Goal: Task Accomplishment & Management: Complete application form

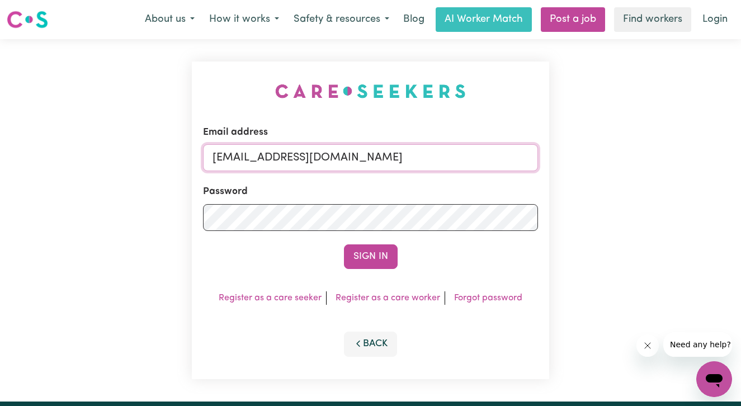
drag, startPoint x: 371, startPoint y: 163, endPoint x: 78, endPoint y: 127, distance: 295.6
click at [78, 127] on div "Email address [EMAIL_ADDRESS][DOMAIN_NAME] Password Sign In Register as a care …" at bounding box center [370, 220] width 741 height 362
type input "s"
type input "[EMAIL_ADDRESS][DOMAIN_NAME]"
click at [64, 217] on div "Email address [EMAIL_ADDRESS][DOMAIN_NAME] Password Sign In Register as a care …" at bounding box center [370, 220] width 741 height 362
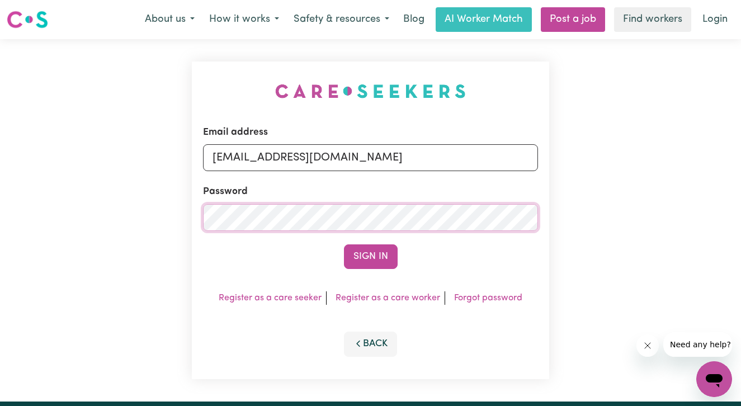
click at [344, 244] on button "Sign In" at bounding box center [371, 256] width 54 height 25
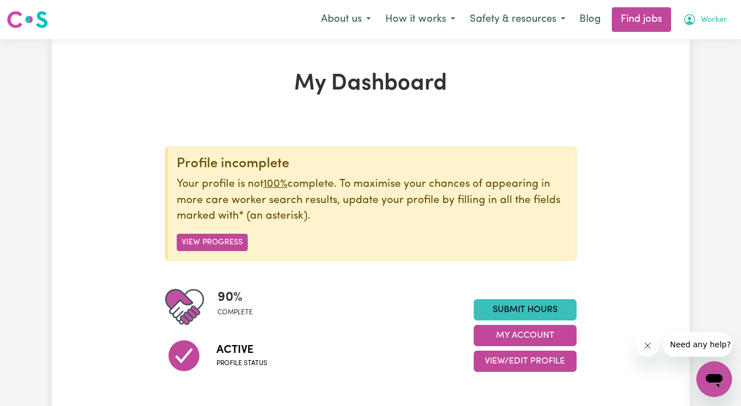
click at [712, 16] on span "Worker" at bounding box center [713, 20] width 26 height 12
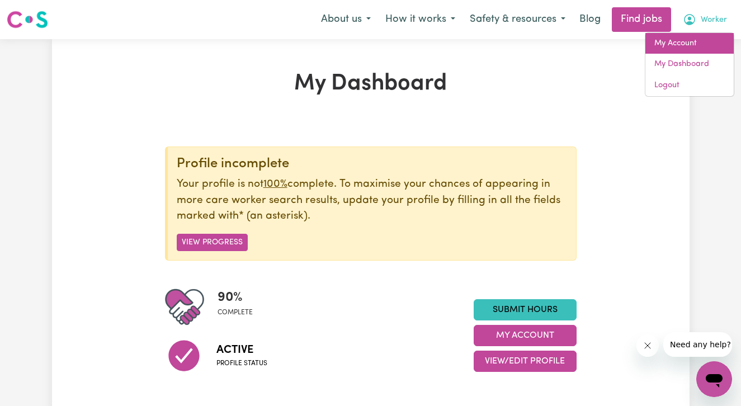
click at [700, 46] on link "My Account" at bounding box center [689, 43] width 88 height 21
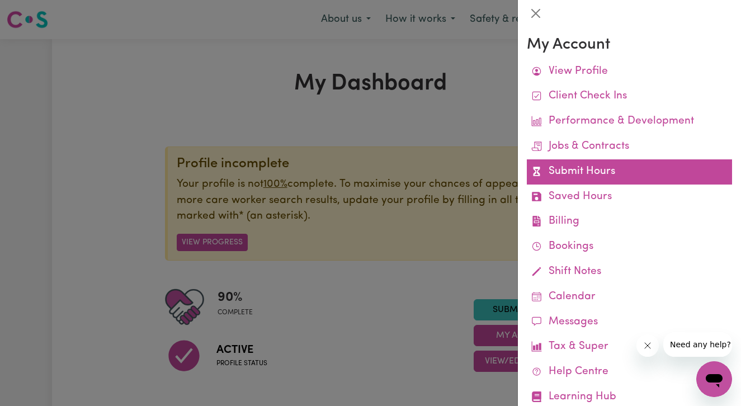
click at [590, 170] on link "Submit Hours" at bounding box center [629, 171] width 205 height 25
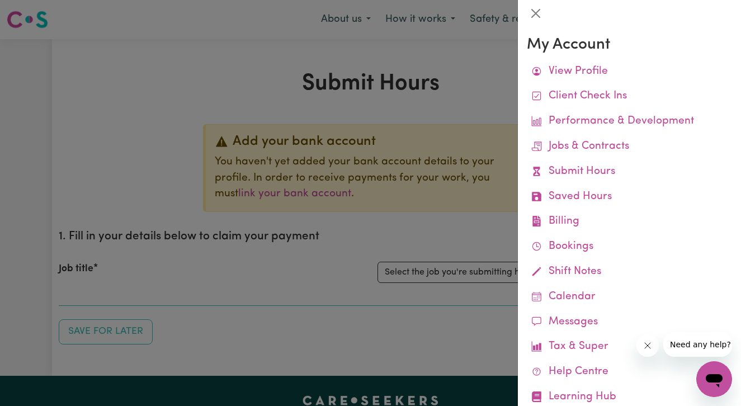
click at [83, 160] on div at bounding box center [370, 203] width 741 height 406
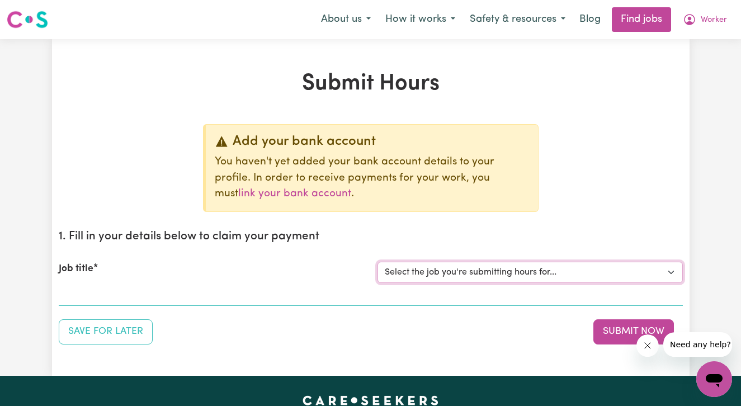
click at [409, 269] on select "Select the job you're submitting hours for... [Tumbi Umbi] Cleaner needed Tumbi…" at bounding box center [529, 272] width 305 height 21
select select "14162"
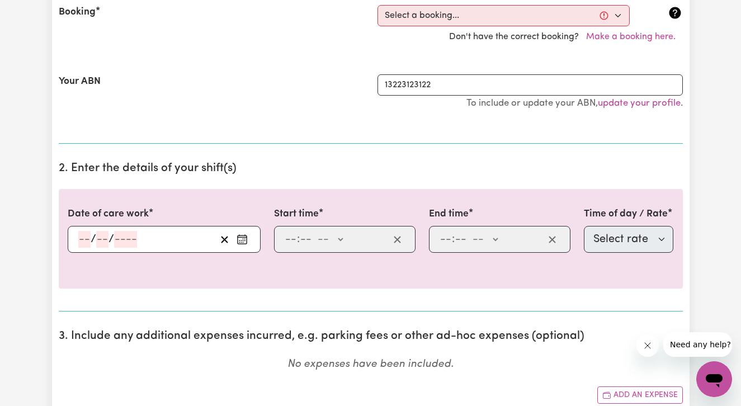
scroll to position [349, 0]
click at [503, 11] on select "Select a booking... [DATE] 10:00am to 11:00am (RECURRING) [DATE] 10:00am to 11:…" at bounding box center [503, 14] width 252 height 21
select select "351517"
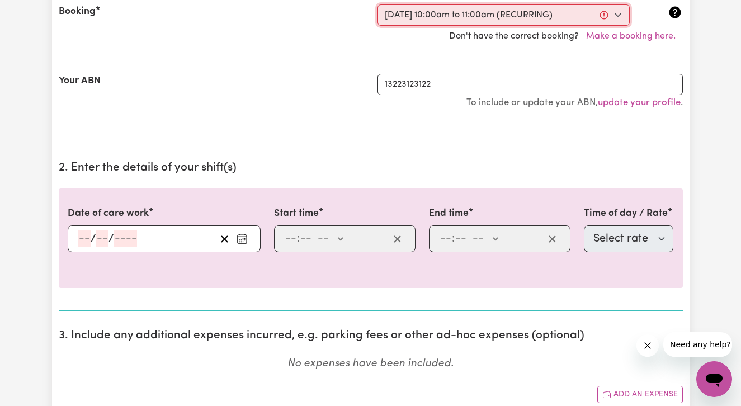
type input "[DATE]"
type input "17"
type input "9"
type input "2025"
type input "10:00"
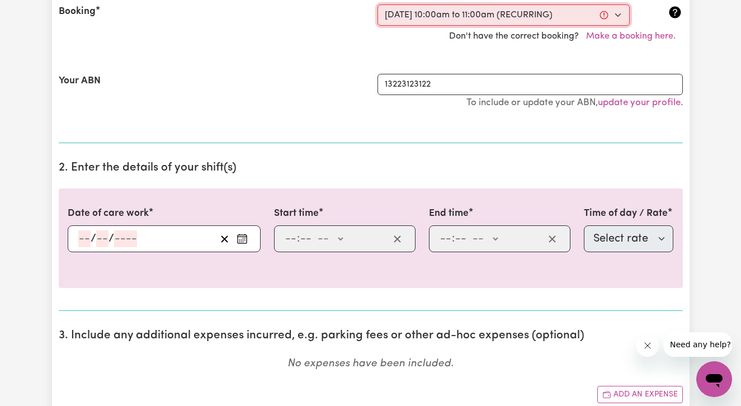
type input "10"
type input "0"
select select "am"
type input "11:00"
type input "11"
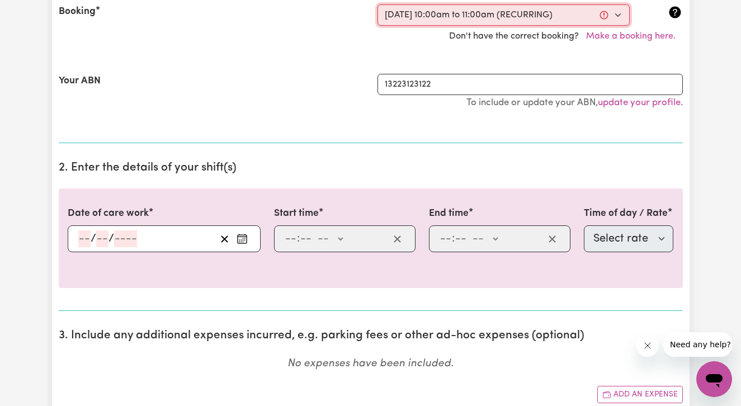
type input "0"
select select "am"
select select "63213"
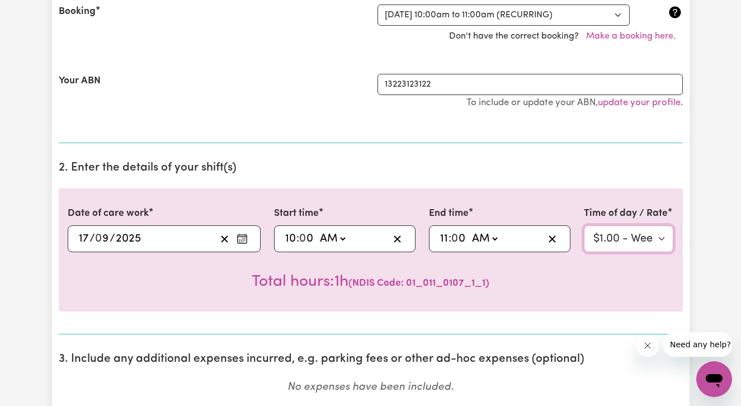
click at [635, 239] on select "Select rate $1.00 - Weekday Daytime - Assistance with Self Care Activities - St…" at bounding box center [629, 238] width 90 height 27
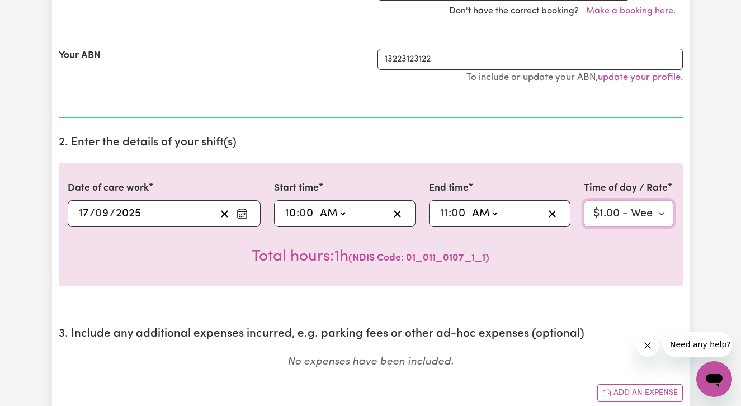
scroll to position [357, 0]
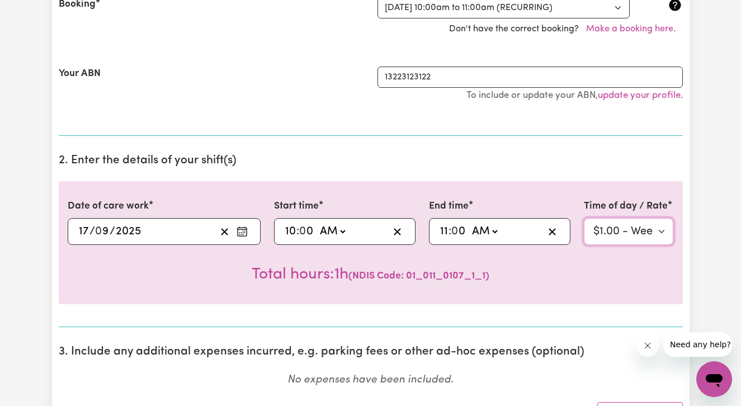
click at [622, 228] on select "Select rate $1.00 - Weekday Daytime - Assistance with Self Care Activities - St…" at bounding box center [629, 231] width 90 height 27
click at [632, 239] on select "Select rate $1.00 - Weekday Daytime - Assistance with Self Care Activities - St…" at bounding box center [629, 231] width 90 height 27
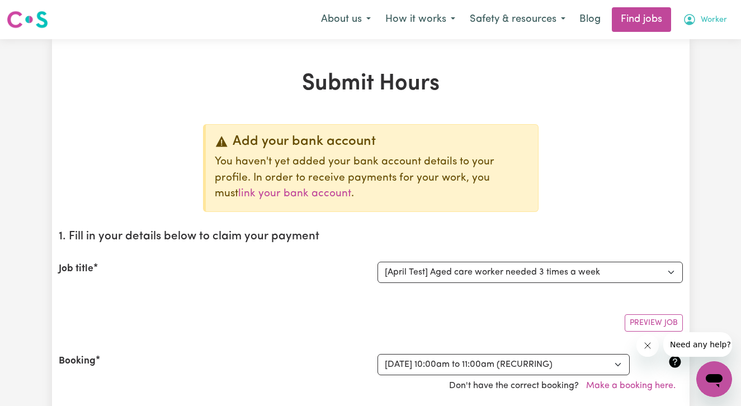
click at [698, 16] on button "Worker" at bounding box center [704, 19] width 59 height 23
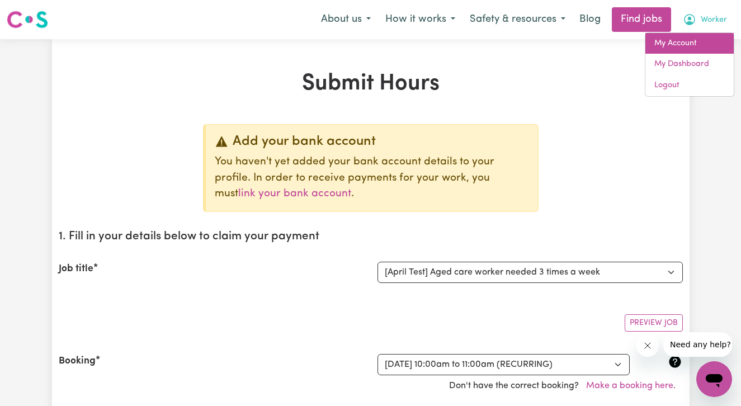
click at [689, 39] on link "My Account" at bounding box center [689, 43] width 88 height 21
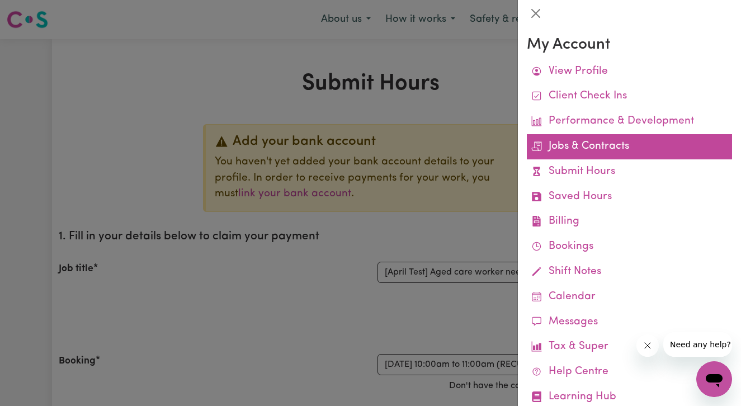
click at [568, 146] on link "Jobs & Contracts" at bounding box center [629, 146] width 205 height 25
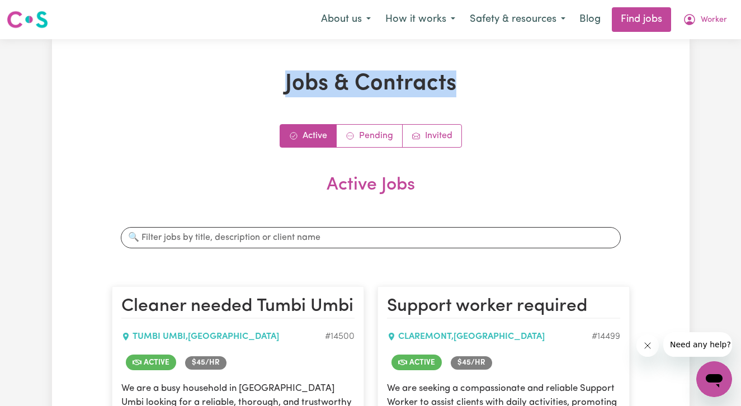
drag, startPoint x: 287, startPoint y: 79, endPoint x: 481, endPoint y: 79, distance: 194.0
click at [481, 79] on h1 "Jobs & Contracts" at bounding box center [371, 83] width 518 height 27
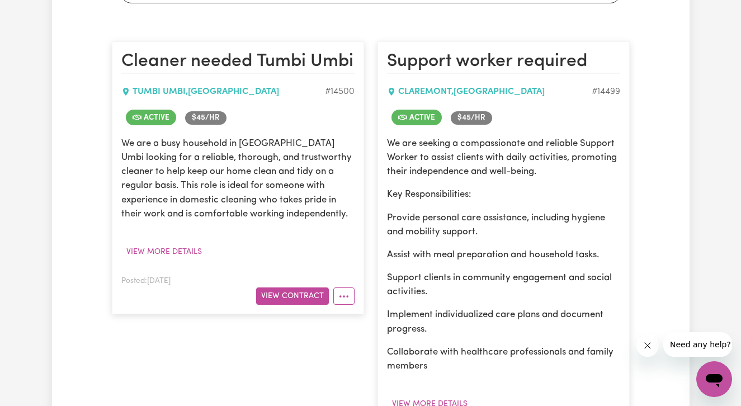
scroll to position [309, 0]
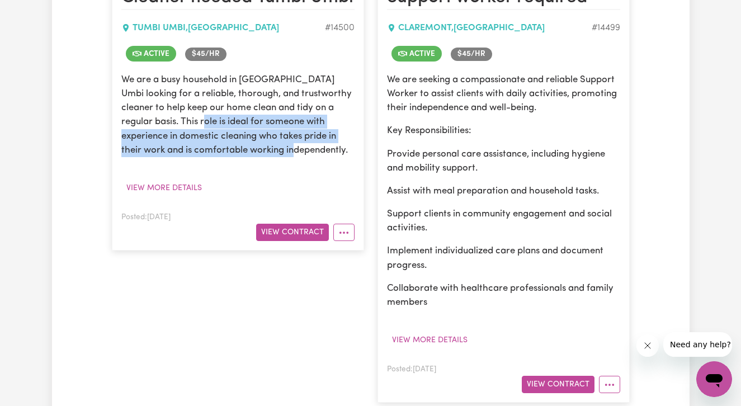
drag, startPoint x: 286, startPoint y: 151, endPoint x: 170, endPoint y: 121, distance: 120.3
click at [170, 121] on p "We are a busy household in [GEOGRAPHIC_DATA] Umbi looking for a reliable, thoro…" at bounding box center [237, 115] width 233 height 84
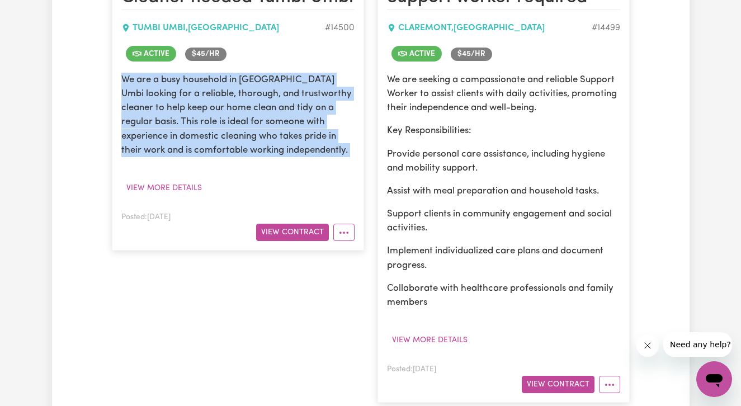
drag, startPoint x: 122, startPoint y: 80, endPoint x: 290, endPoint y: 167, distance: 189.5
click at [290, 167] on div "We are a busy household in [GEOGRAPHIC_DATA] Umbi looking for a reliable, thoro…" at bounding box center [237, 135] width 233 height 124
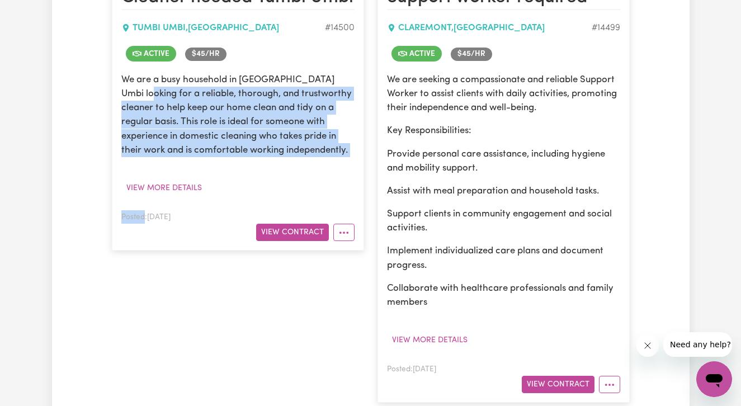
drag, startPoint x: 290, startPoint y: 167, endPoint x: 124, endPoint y: 87, distance: 184.5
click at [124, 87] on div "We are a busy household in [GEOGRAPHIC_DATA] Umbi looking for a reliable, thoro…" at bounding box center [237, 135] width 233 height 124
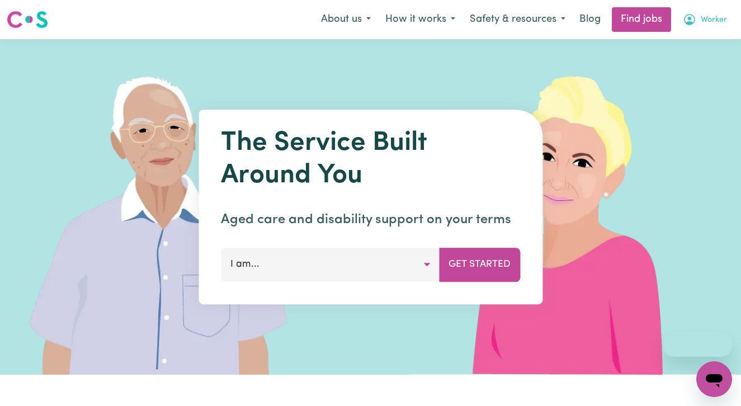
click at [714, 23] on span "Worker" at bounding box center [713, 20] width 26 height 12
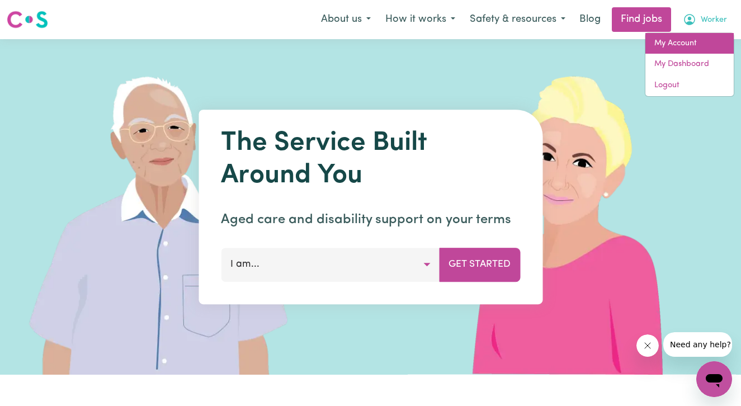
click at [705, 46] on link "My Account" at bounding box center [689, 43] width 88 height 21
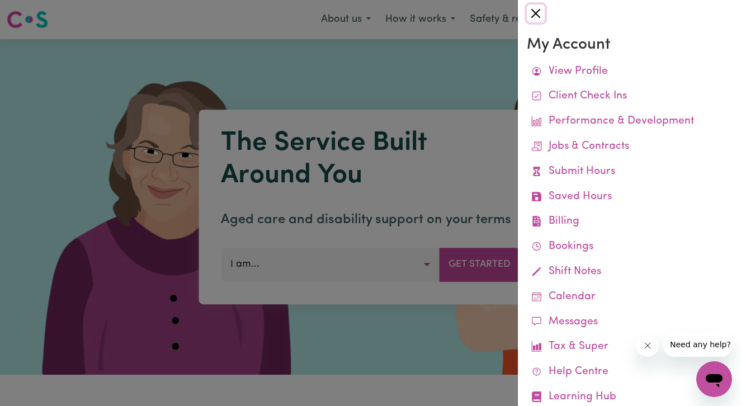
click at [538, 13] on button "Close" at bounding box center [536, 13] width 18 height 18
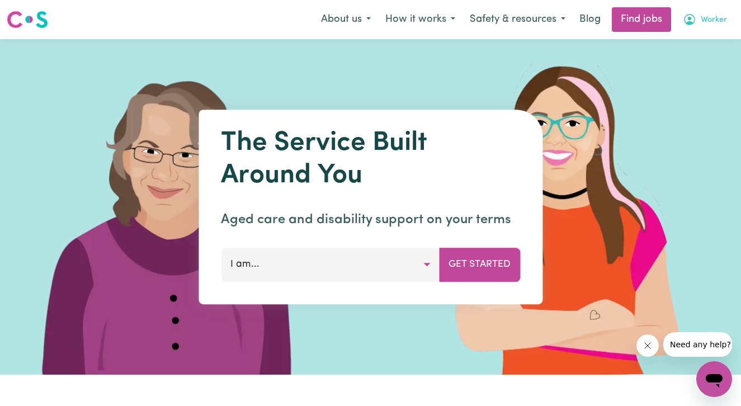
click at [720, 16] on span "Worker" at bounding box center [713, 20] width 26 height 12
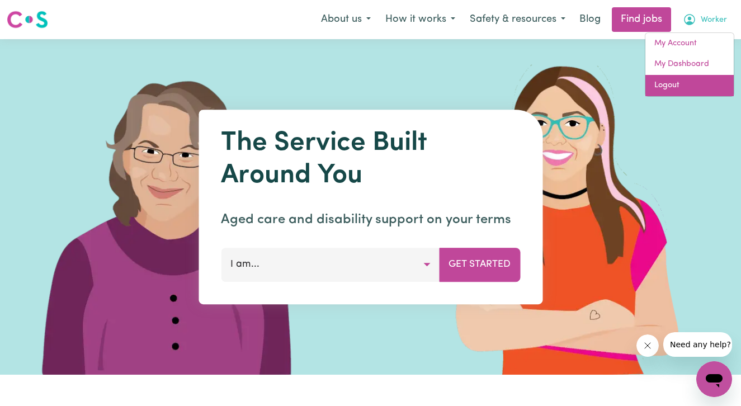
click at [669, 83] on link "Logout" at bounding box center [689, 85] width 88 height 21
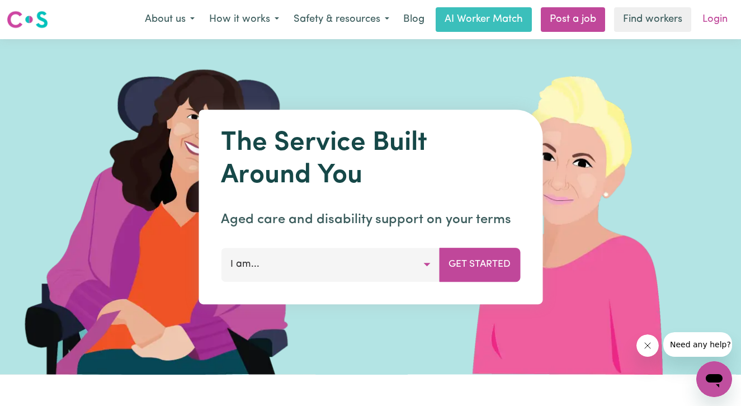
click at [718, 17] on link "Login" at bounding box center [714, 19] width 39 height 25
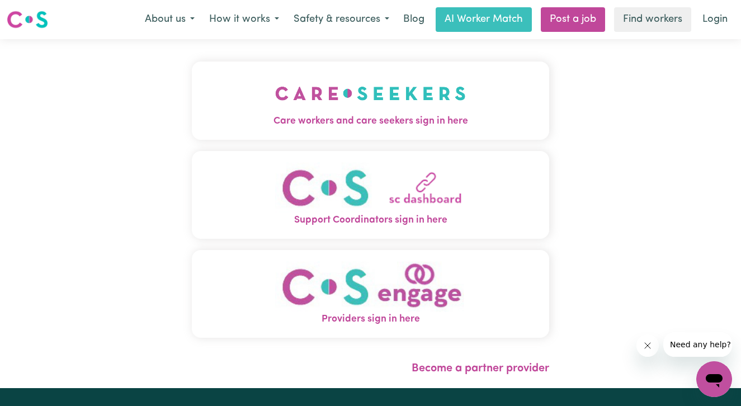
click at [333, 113] on img "Care workers and care seekers sign in here" at bounding box center [370, 93] width 191 height 41
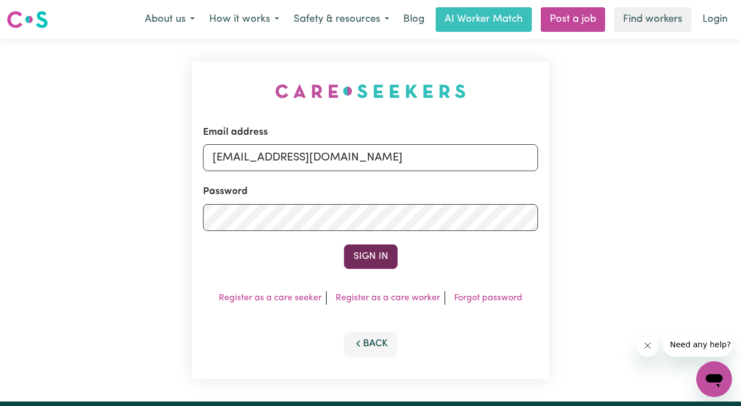
click at [370, 264] on button "Sign In" at bounding box center [371, 256] width 54 height 25
